Goal: Task Accomplishment & Management: Use online tool/utility

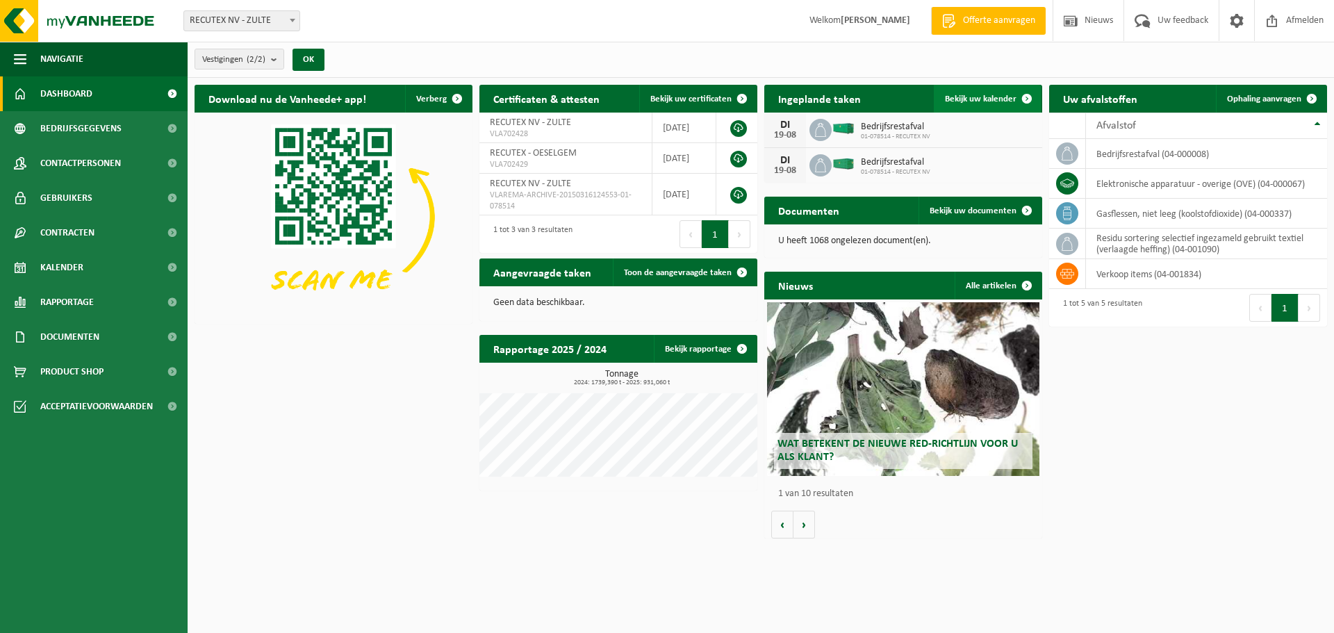
click at [1001, 105] on link "Bekijk uw kalender" at bounding box center [987, 99] width 107 height 28
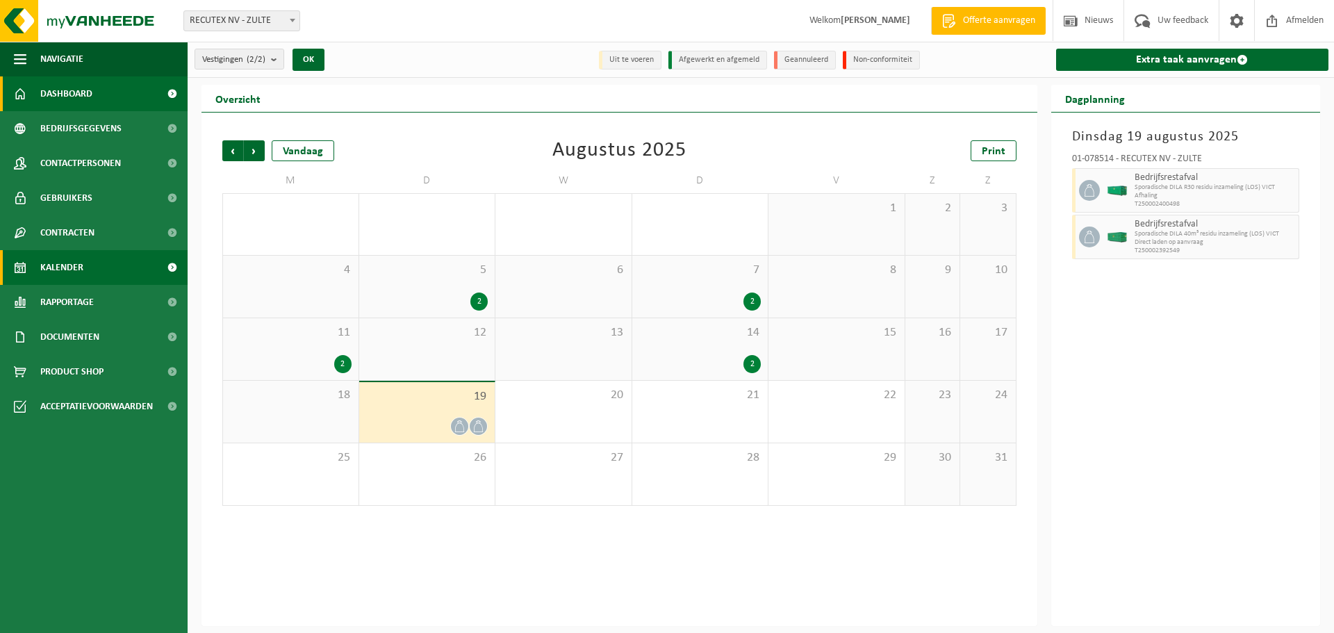
click at [78, 99] on span "Dashboard" at bounding box center [66, 93] width 52 height 35
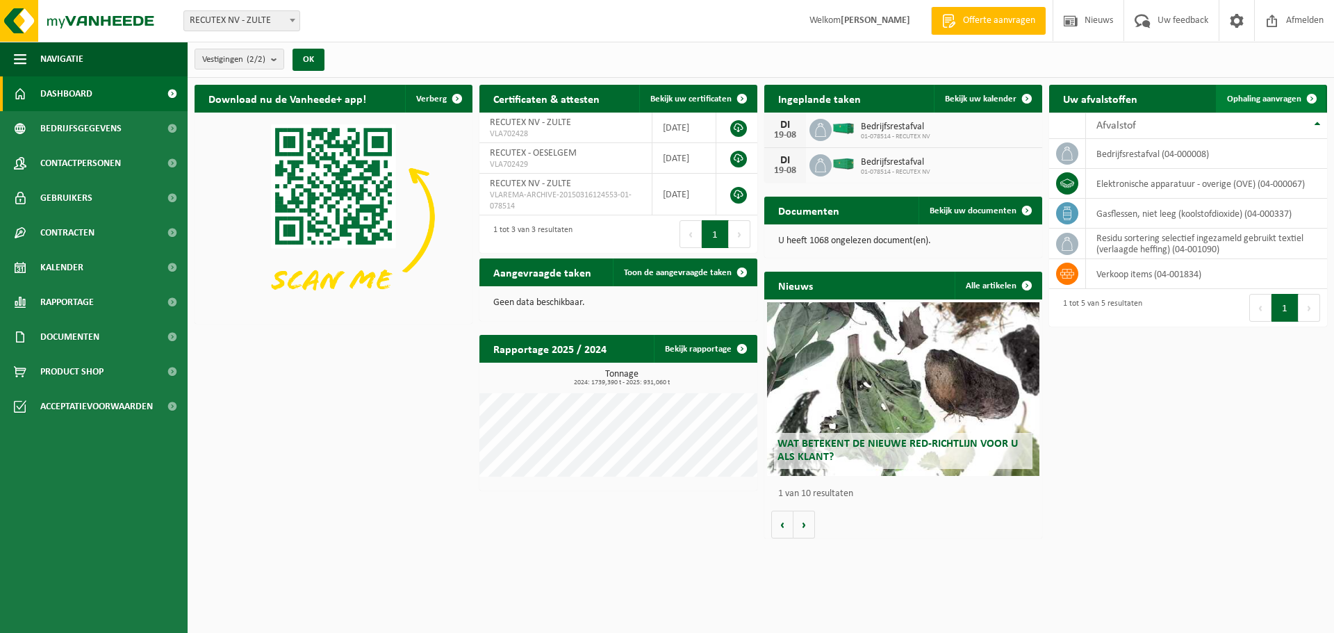
click at [1280, 98] on span "Ophaling aanvragen" at bounding box center [1264, 98] width 74 height 9
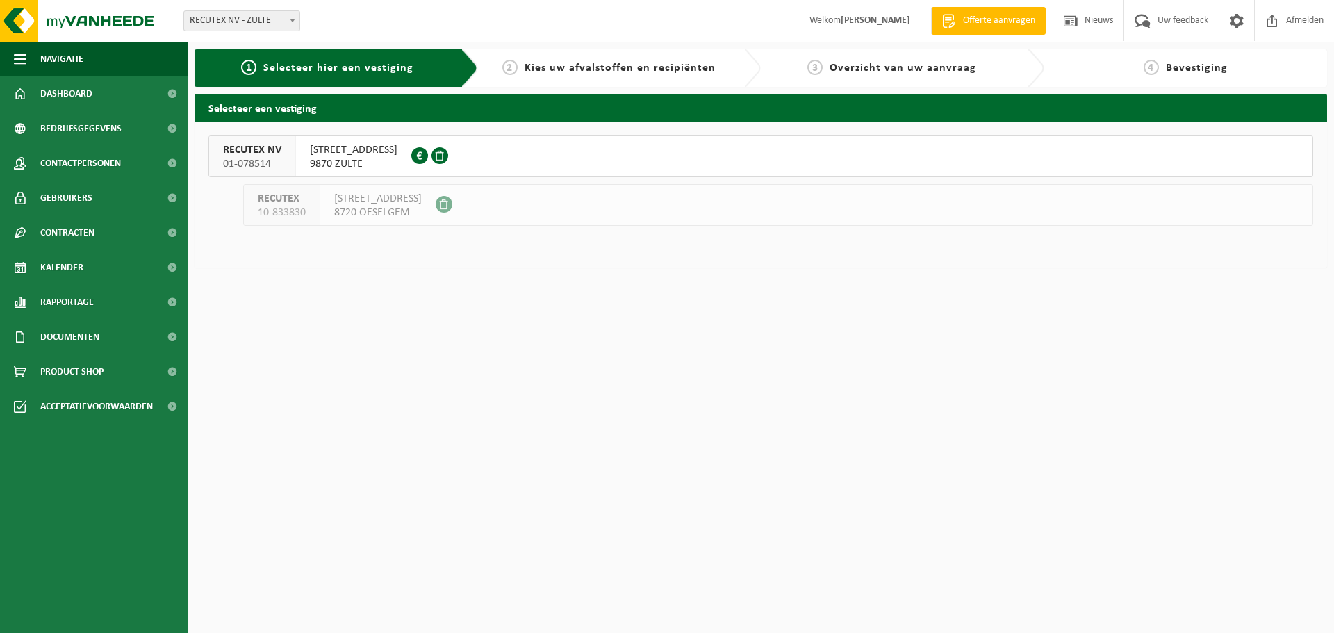
click at [522, 152] on button "RECUTEX NV 01-078514 WAREGEMSTRAAT 148 9870 ZULTE 0458.022.617" at bounding box center [760, 156] width 1105 height 42
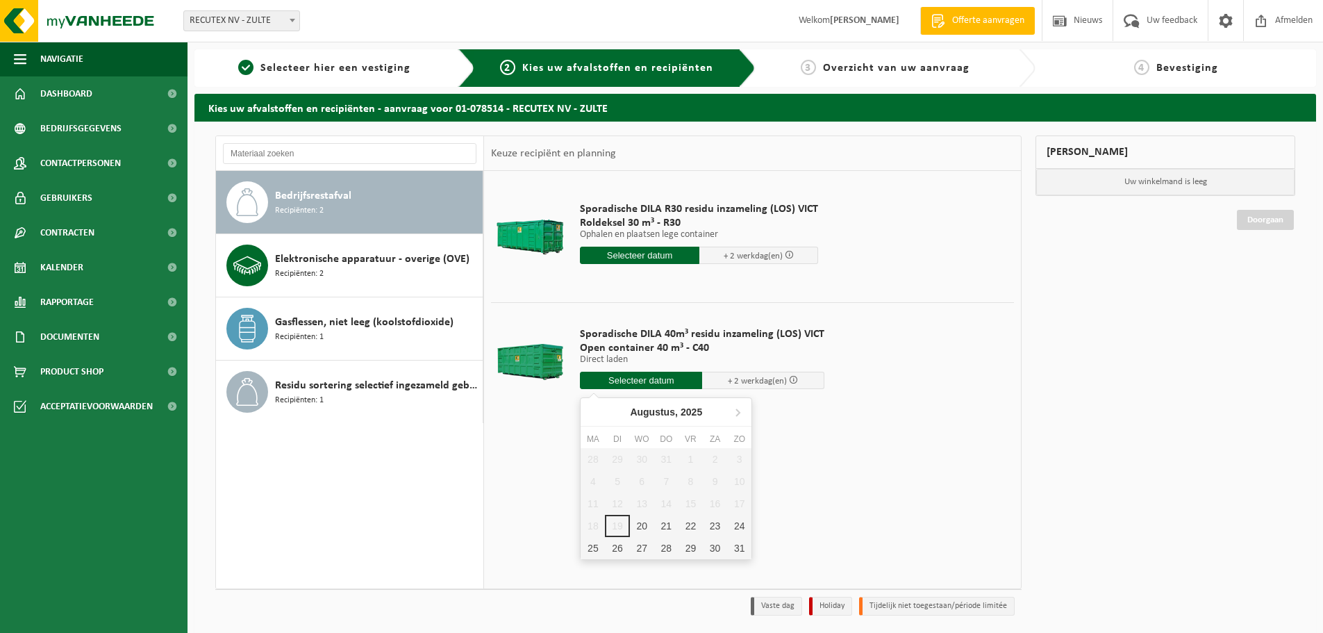
click at [661, 379] on input "text" at bounding box center [641, 380] width 122 height 17
click at [643, 527] on div "20" at bounding box center [642, 526] width 24 height 22
type input "Van 2025-08-20"
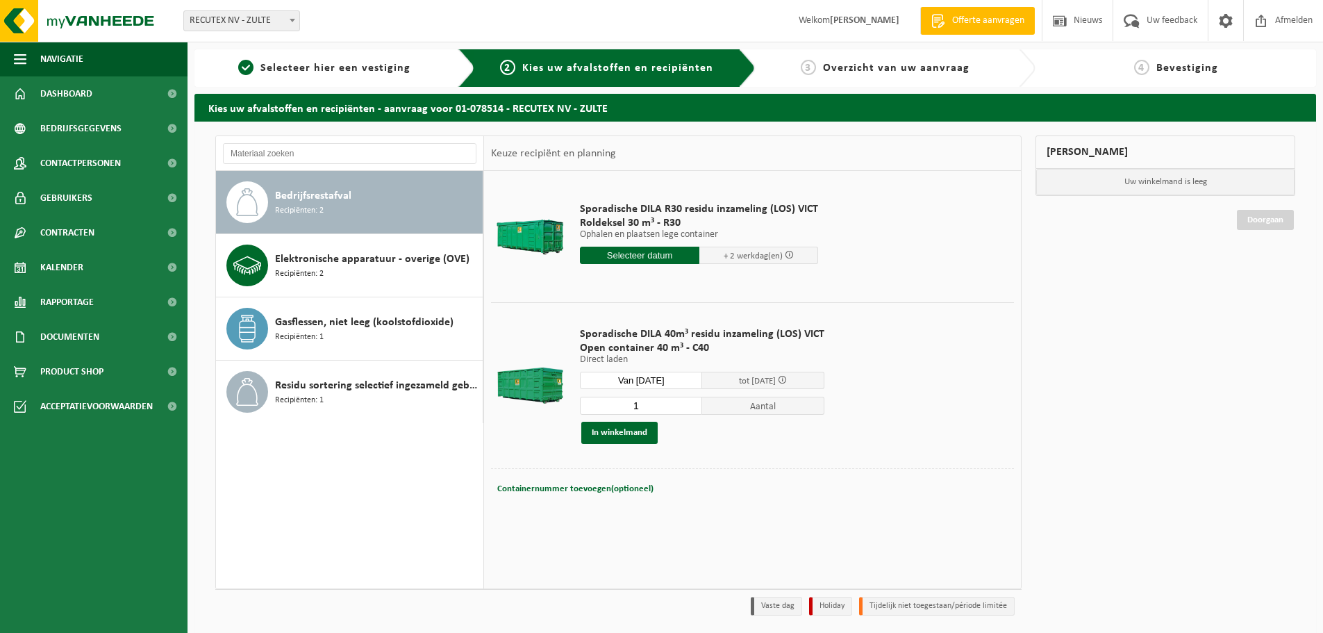
drag, startPoint x: 654, startPoint y: 407, endPoint x: 607, endPoint y: 406, distance: 46.6
click at [607, 406] on input "1" at bounding box center [641, 406] width 122 height 18
type input "2"
click at [322, 270] on span "Recipiënten: 2" at bounding box center [299, 273] width 49 height 13
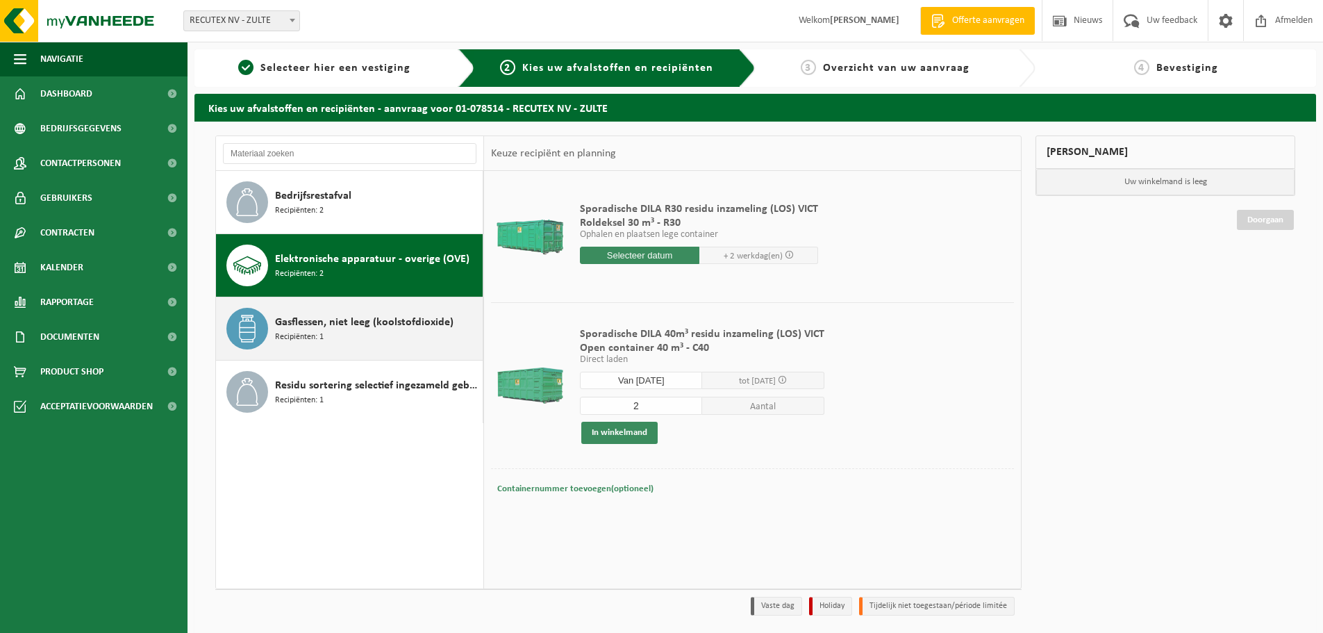
click at [338, 318] on span "Gasflessen, niet leeg (koolstofdioxide)" at bounding box center [364, 322] width 179 height 17
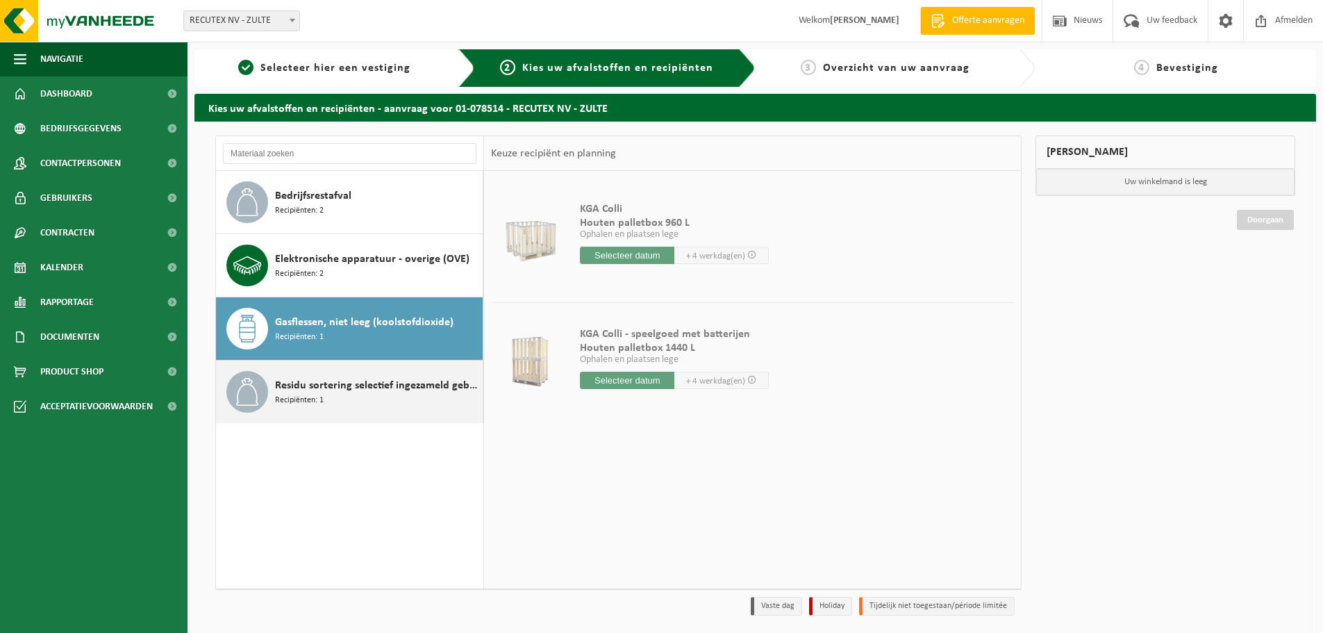
click at [327, 402] on div "Residu sortering selectief ingezameld gebruikt textiel (verlaagde heffing) Reci…" at bounding box center [377, 392] width 204 height 42
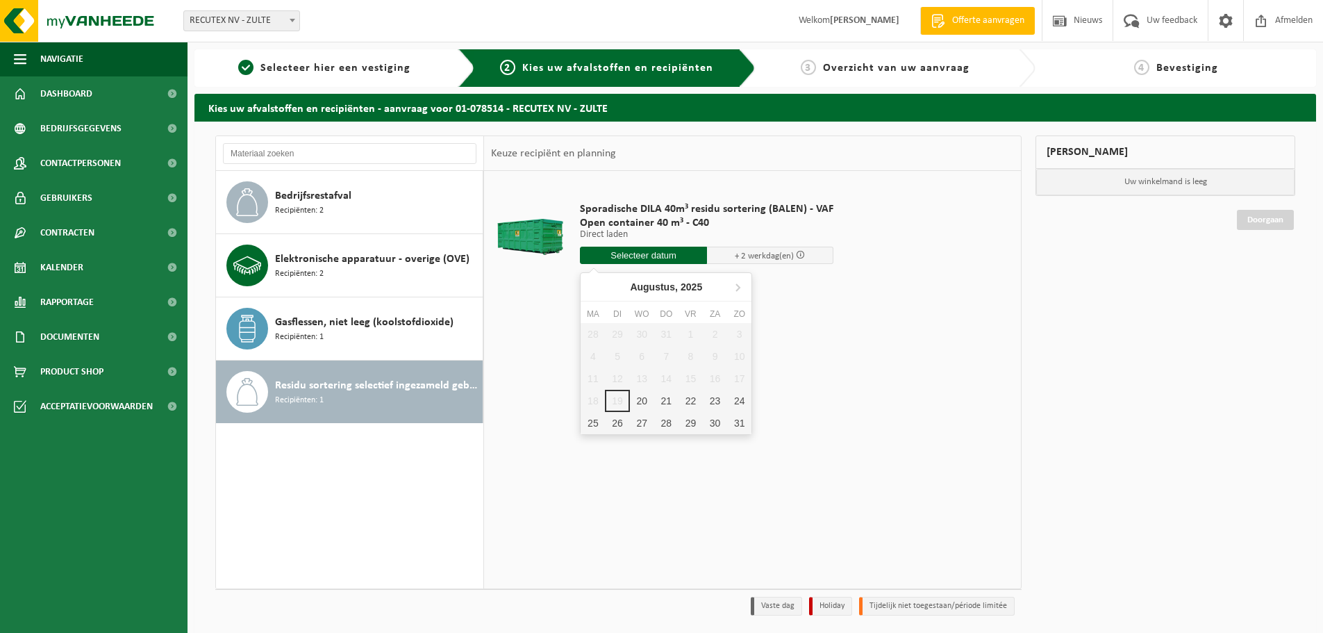
click at [630, 252] on input "text" at bounding box center [643, 255] width 127 height 17
click at [641, 407] on div "20" at bounding box center [642, 401] width 24 height 22
type input "Van 2025-08-20"
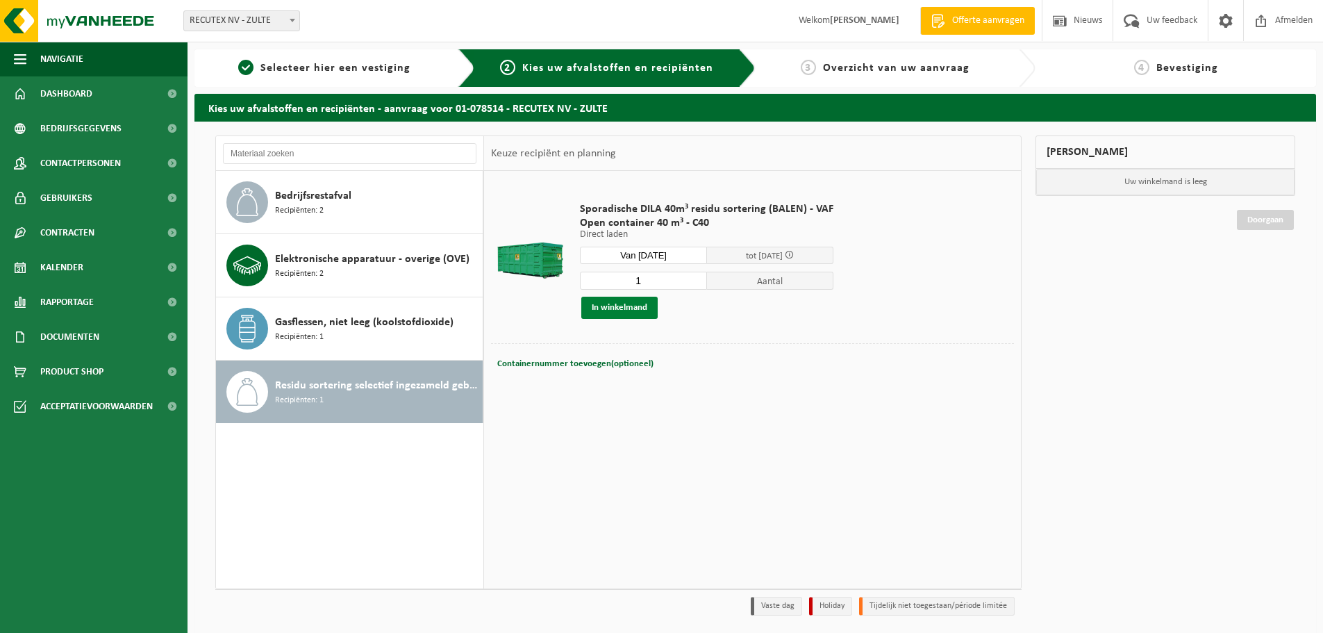
click at [620, 314] on button "In winkelmand" at bounding box center [619, 308] width 76 height 22
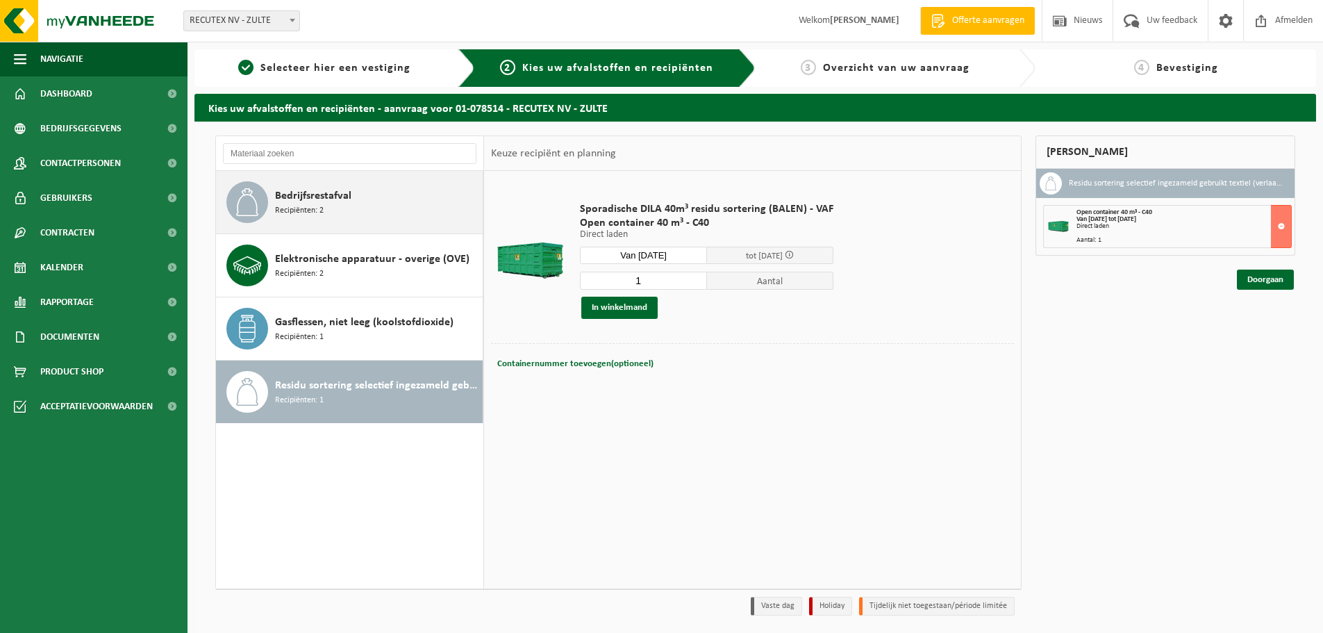
click at [313, 207] on span "Recipiënten: 2" at bounding box center [299, 210] width 49 height 13
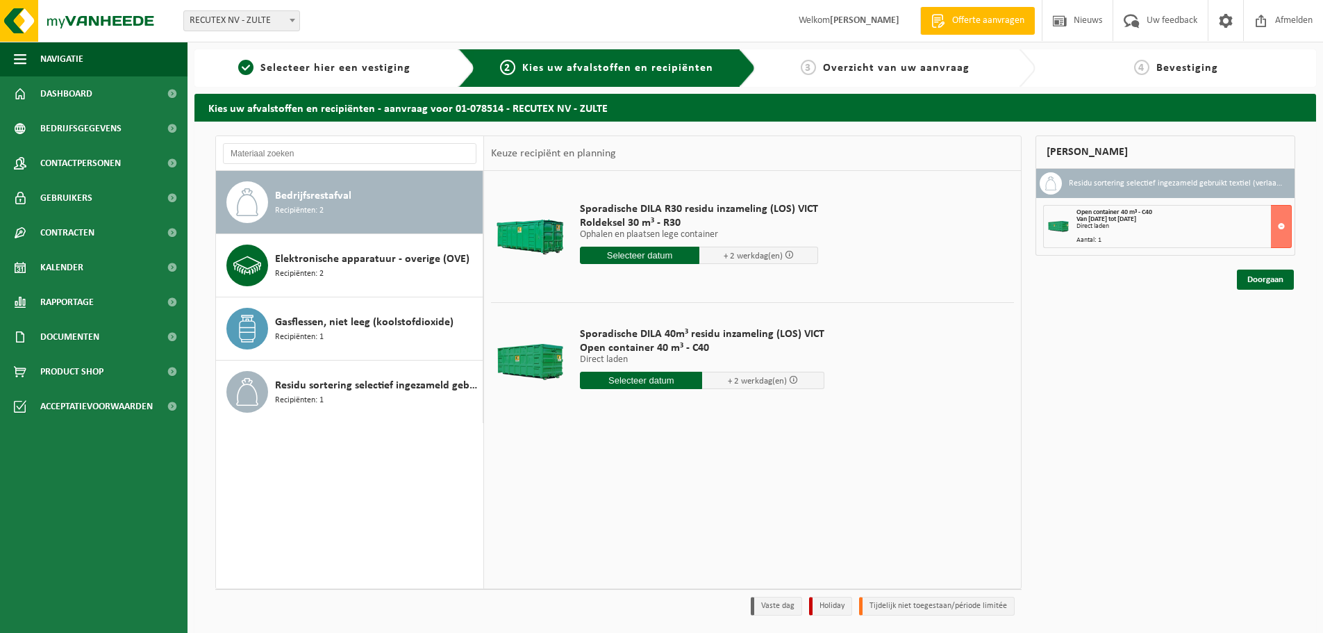
click at [646, 377] on input "text" at bounding box center [641, 380] width 122 height 17
click at [643, 529] on div "20" at bounding box center [642, 526] width 24 height 22
type input "Van 2025-08-20"
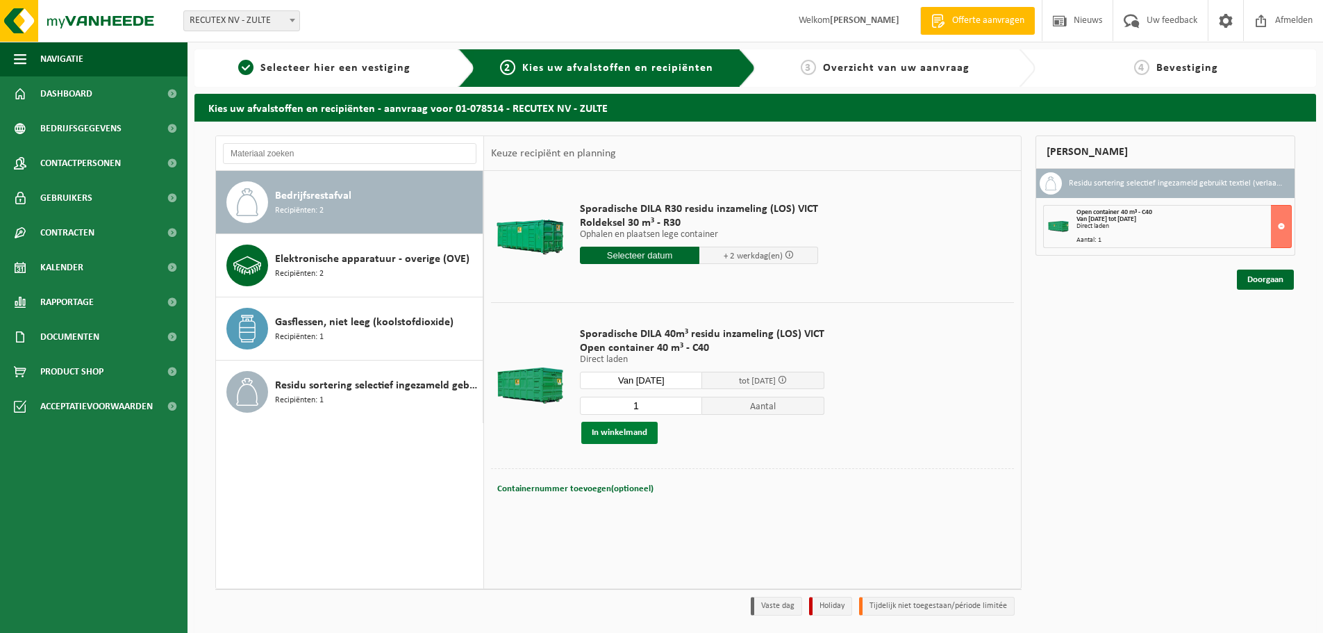
click at [608, 434] on button "In winkelmand" at bounding box center [619, 433] width 76 height 22
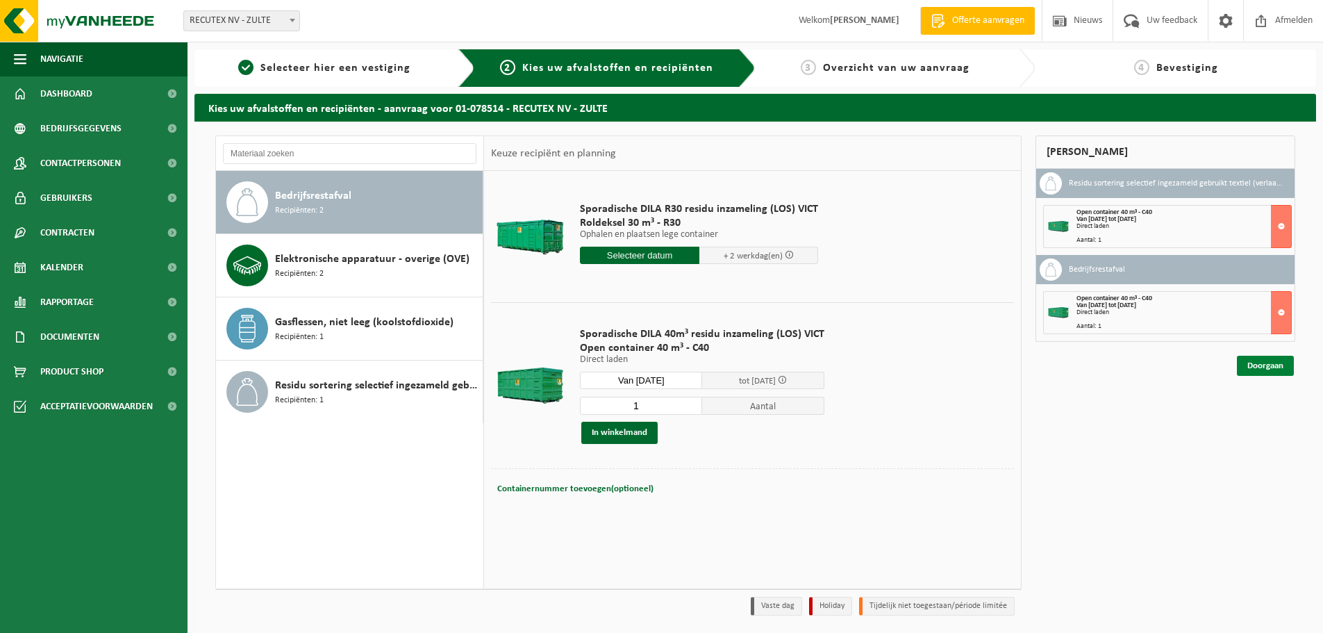
click at [1273, 370] on link "Doorgaan" at bounding box center [1265, 366] width 57 height 20
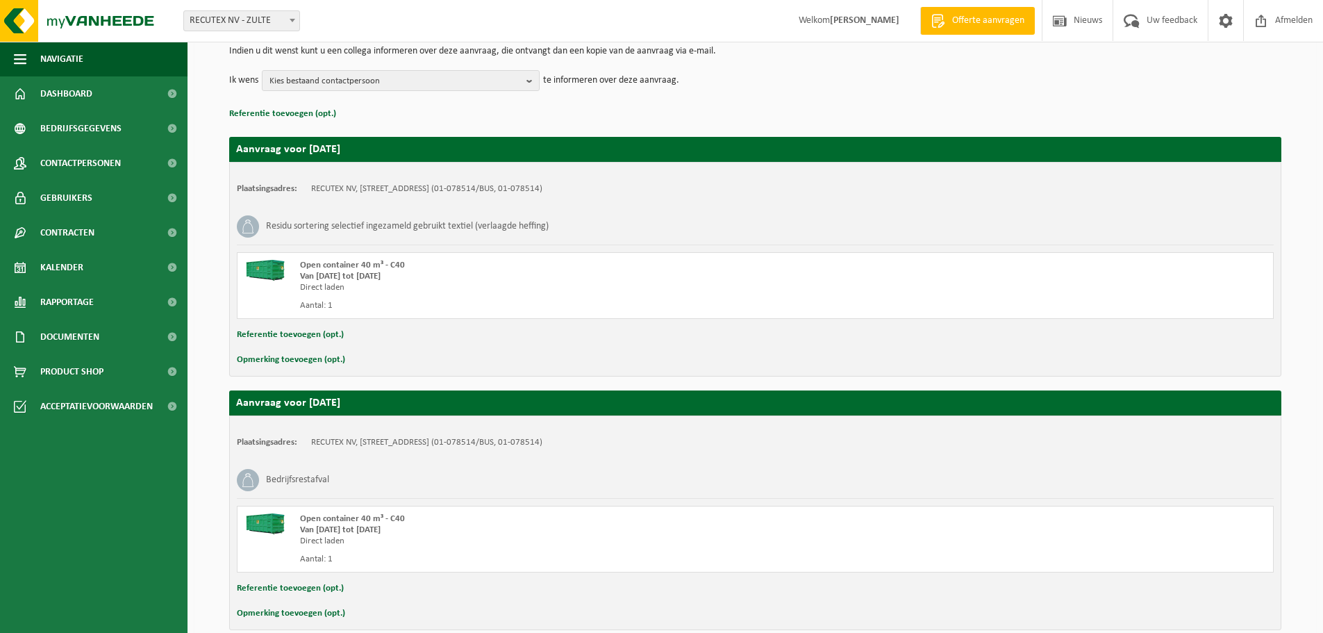
scroll to position [217, 0]
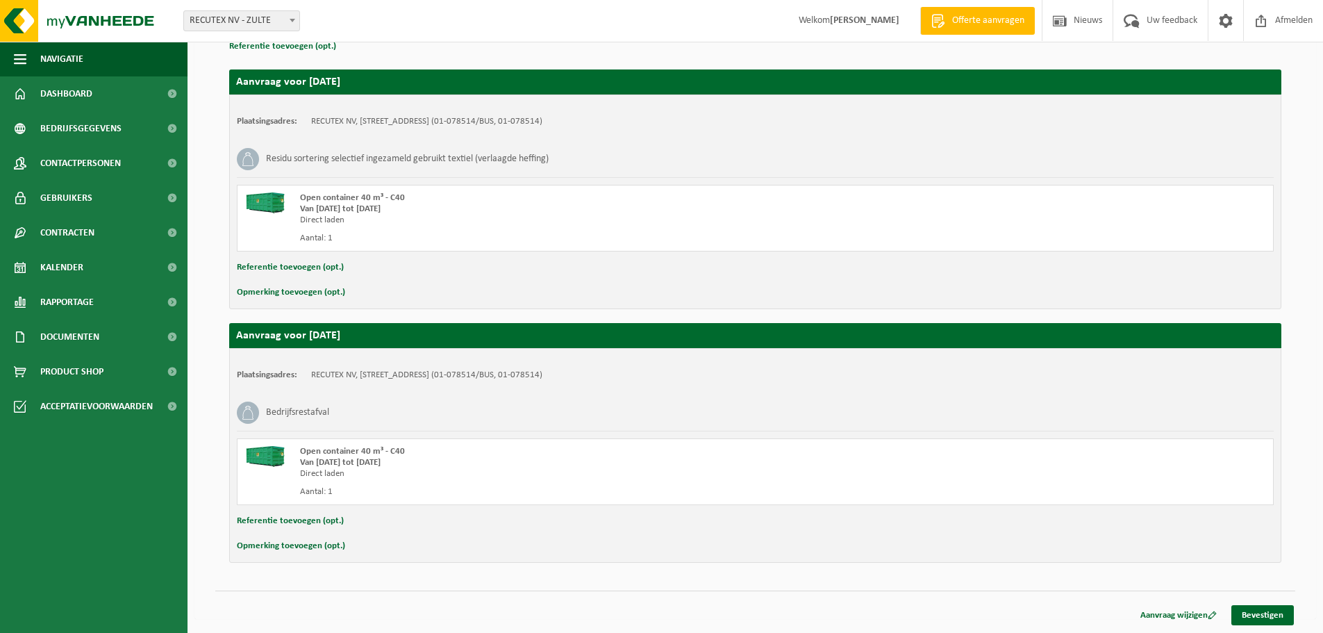
click at [320, 547] on button "Opmerking toevoegen (opt.)" at bounding box center [291, 546] width 108 height 18
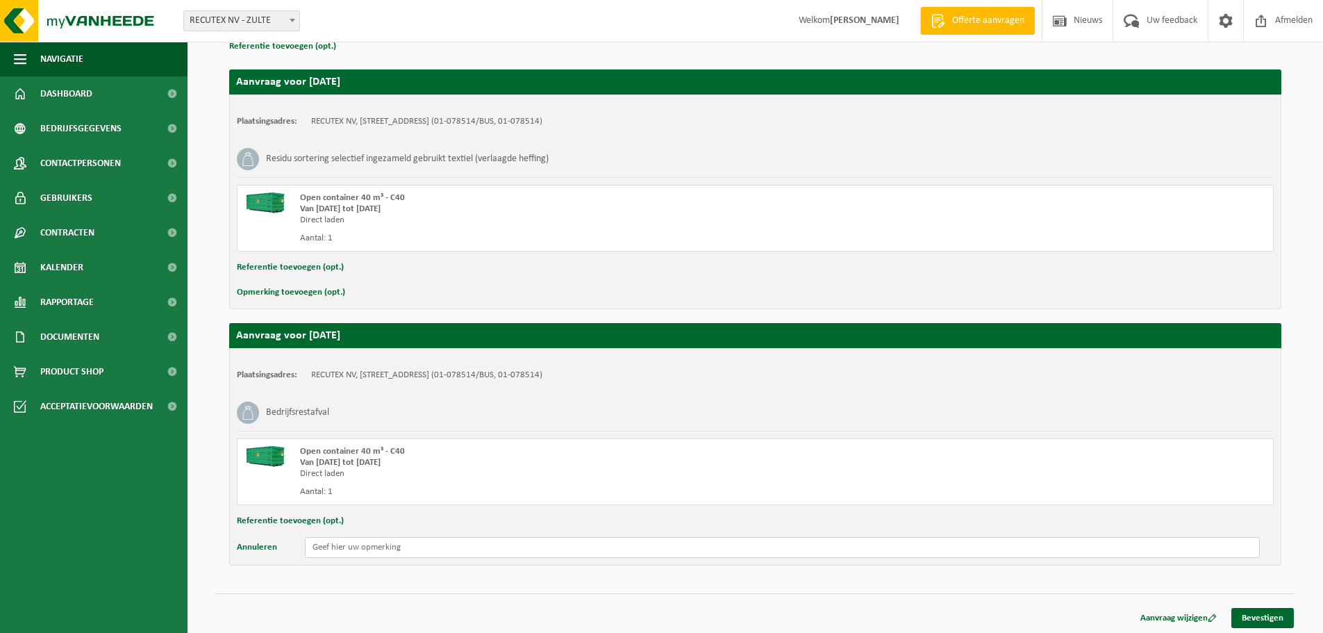
click at [320, 547] on input "text" at bounding box center [782, 547] width 955 height 21
type input "1X 40FT CONTAINER WISSELEN MET LOS AFVAL"
click at [334, 287] on button "Opmerking toevoegen (opt.)" at bounding box center [291, 292] width 108 height 18
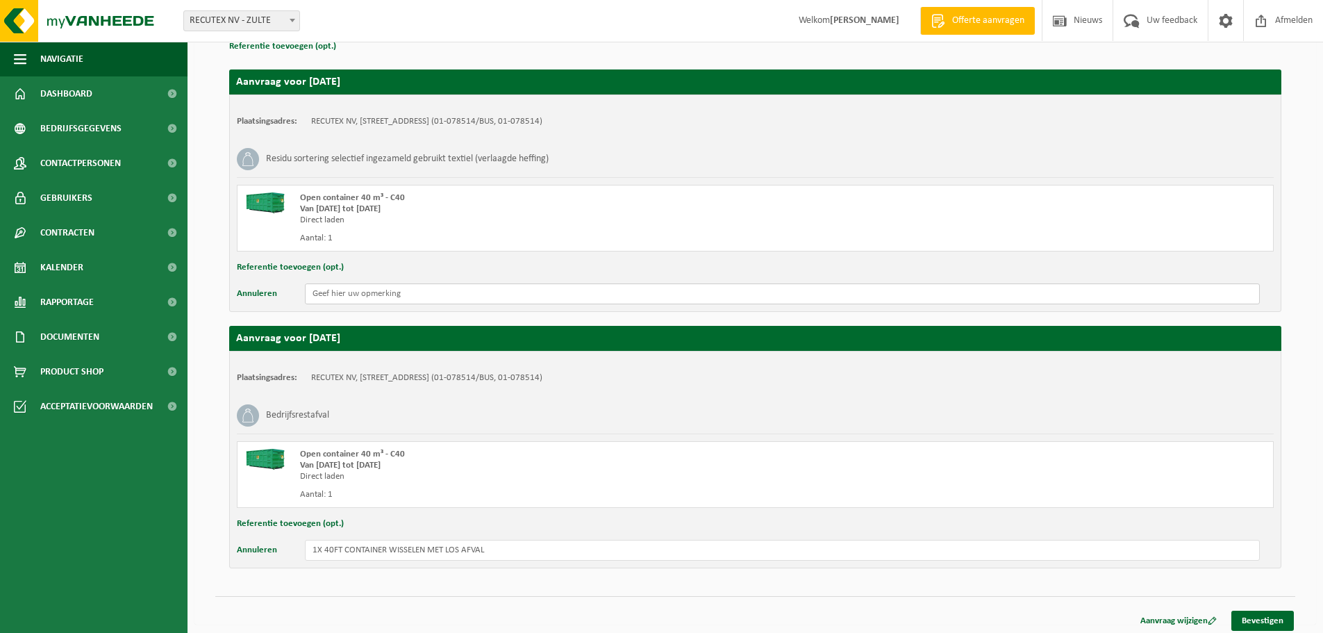
click at [341, 291] on input "text" at bounding box center [782, 293] width 955 height 21
type input "1X 40FT CONTAINER DIRECT LADEN MET BALEN"
click at [1255, 615] on link "Bevestigen" at bounding box center [1263, 621] width 63 height 20
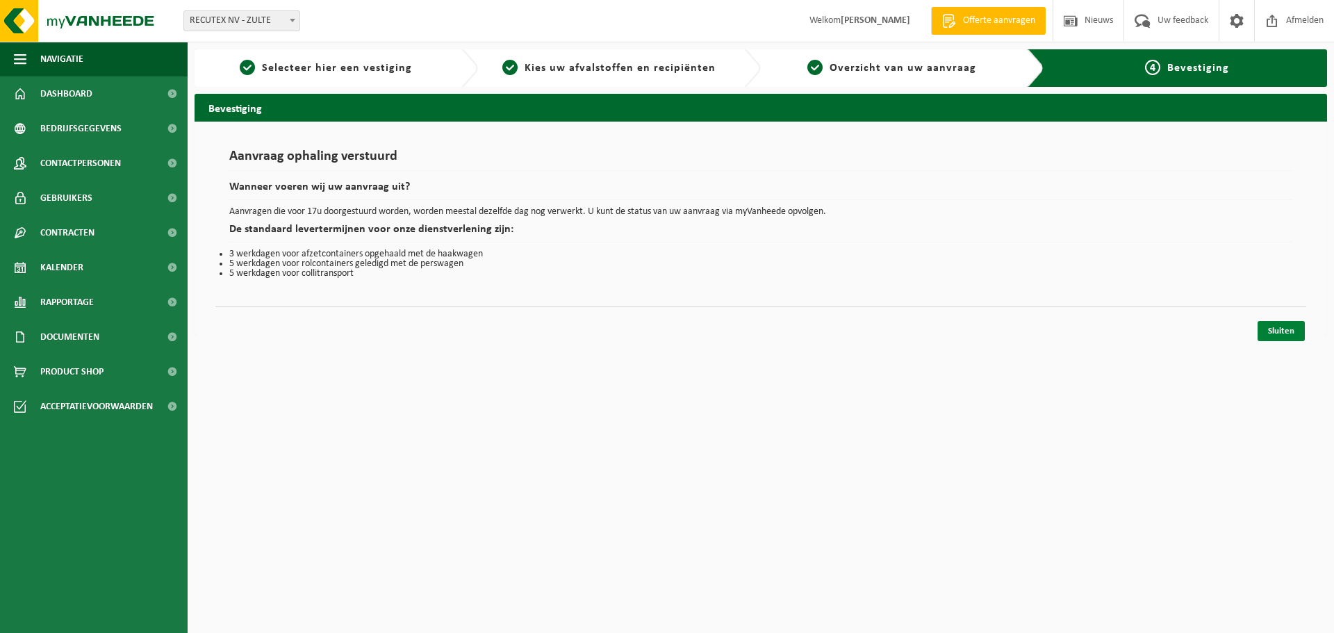
click at [1268, 333] on link "Sluiten" at bounding box center [1280, 331] width 47 height 20
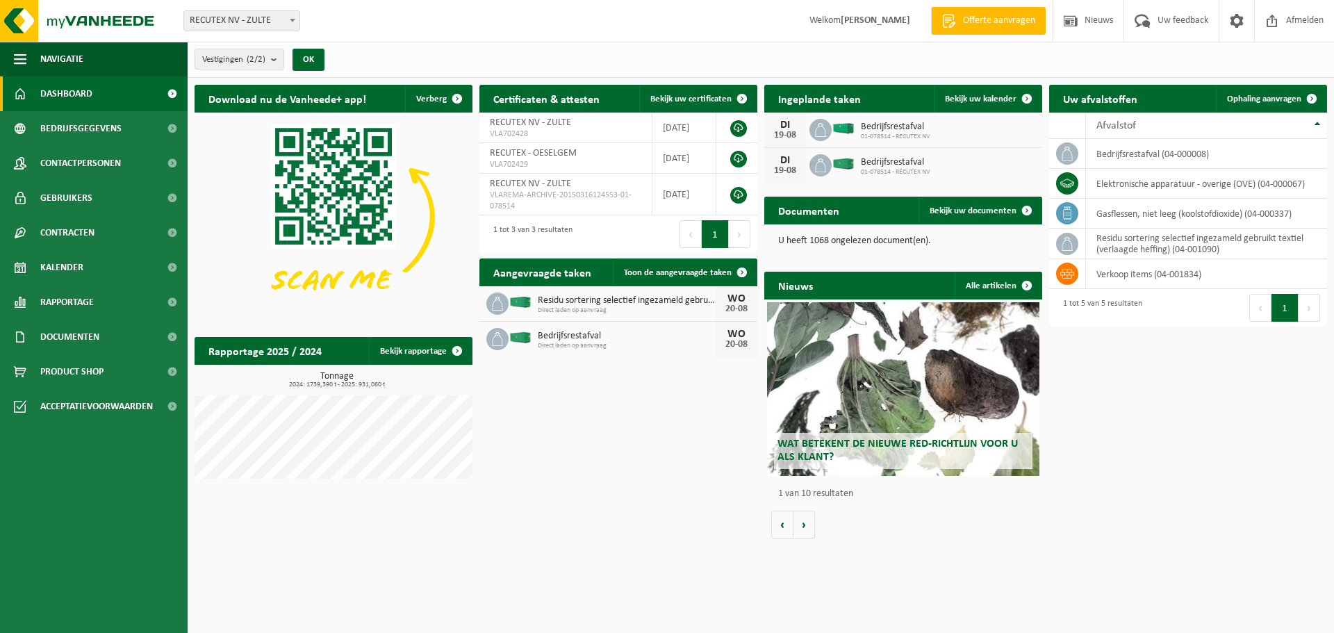
click at [622, 440] on div "Download nu de Vanheede+ app! Verberg Certificaten & attesten Bekijk uw certifi…" at bounding box center [760, 312] width 1139 height 468
